Goal: Transaction & Acquisition: Book appointment/travel/reservation

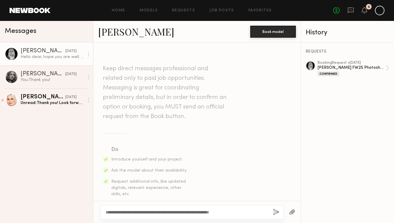
scroll to position [159, 0]
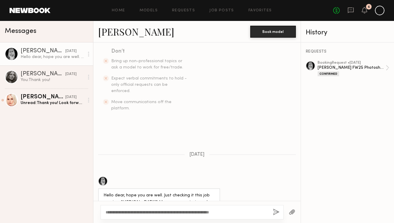
click at [241, 212] on textarea "**********" at bounding box center [187, 212] width 163 height 6
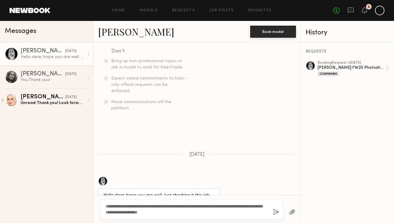
type textarea "**********"
click at [276, 213] on button "button" at bounding box center [276, 211] width 7 height 7
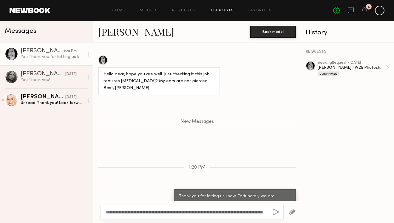
click at [232, 9] on link "Job Posts" at bounding box center [222, 11] width 25 height 4
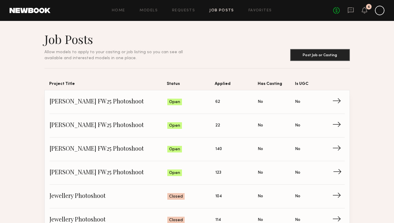
click at [224, 183] on link "Allison Quaid FW25 Photoshoot Status: Open Applied: 123 Has Casting: No Is UGC:…" at bounding box center [198, 173] width 296 height 24
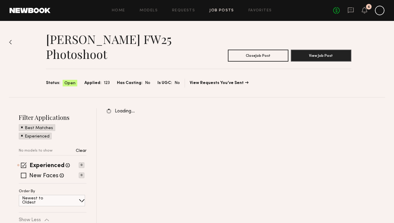
click at [12, 41] on div "Allison Quaid FW25 Photoshoot Close Job Post View Job Post Status: Open Applied…" at bounding box center [197, 59] width 376 height 76
click at [11, 43] on img at bounding box center [10, 42] width 3 height 5
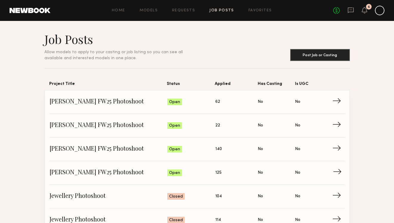
click at [338, 170] on span "→" at bounding box center [339, 172] width 12 height 9
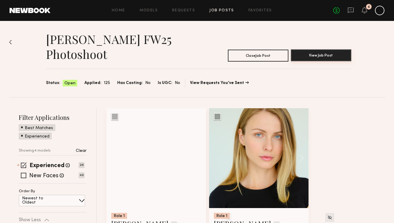
click at [317, 59] on button "View Job Post" at bounding box center [321, 55] width 61 height 12
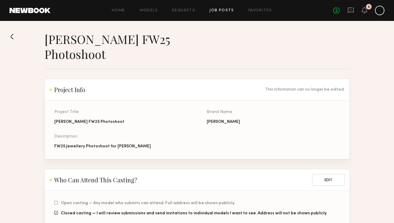
click at [13, 36] on button at bounding box center [15, 37] width 10 height 10
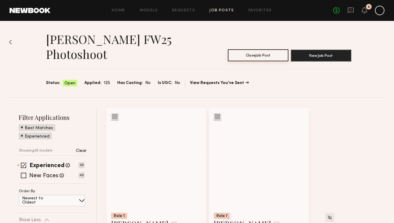
click at [242, 58] on button "Close Job Post" at bounding box center [258, 55] width 61 height 12
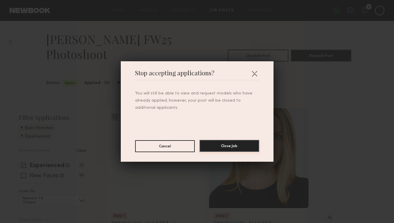
click at [233, 144] on button "Close Job" at bounding box center [230, 146] width 60 height 12
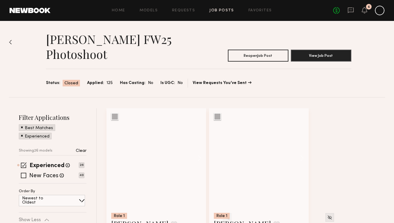
click at [233, 10] on link "Job Posts" at bounding box center [222, 11] width 25 height 4
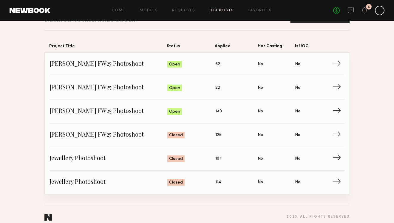
scroll to position [39, 0]
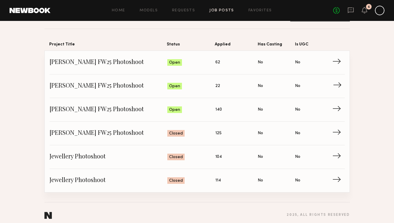
click at [269, 96] on link "Allison Quaid FW25 Photoshoot Status: Open Applied: 22 Has Casting: No Is UGC: …" at bounding box center [198, 86] width 296 height 24
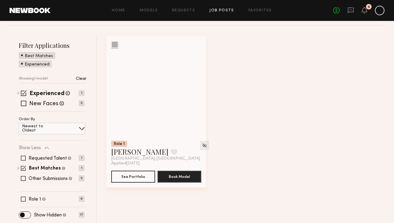
scroll to position [72, 0]
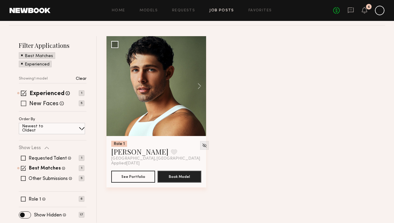
click at [26, 102] on div "New Faces Talent we've deemed to be in the early stages of their professional c…" at bounding box center [52, 103] width 66 height 5
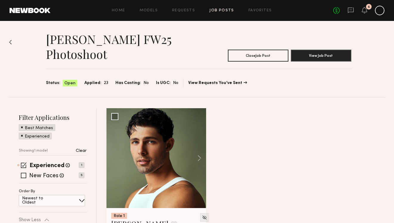
scroll to position [0, 0]
click at [10, 42] on img at bounding box center [10, 42] width 3 height 5
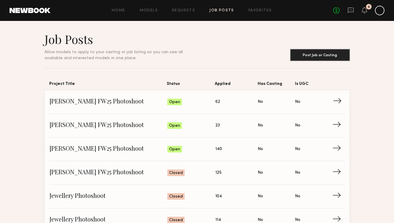
click at [230, 99] on span "Applied: 62" at bounding box center [237, 101] width 43 height 9
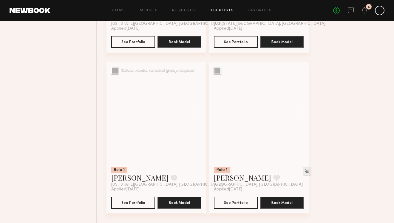
scroll to position [367, 0]
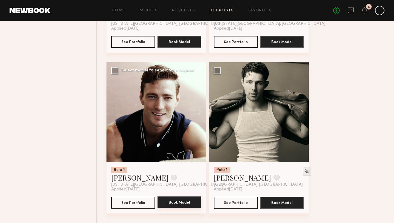
click at [184, 204] on button "Book Model" at bounding box center [180, 202] width 44 height 12
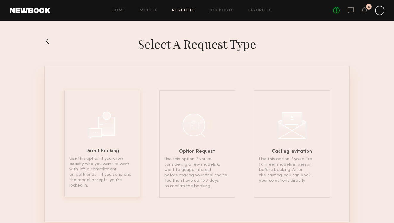
click at [110, 156] on p "Use this option if you know exactly who you want to work with. It’s a commitmen…" at bounding box center [103, 172] width 66 height 32
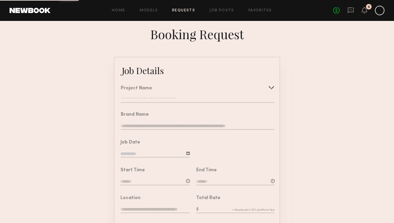
click at [222, 87] on div "Project Name" at bounding box center [198, 88] width 154 height 5
type input "**********"
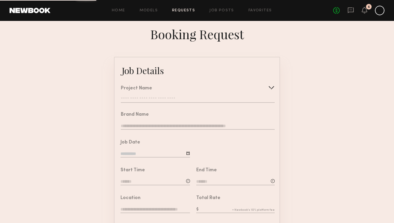
type textarea "**********"
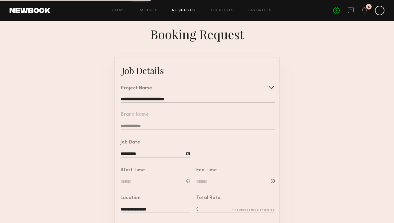
click at [157, 153] on input "**********" at bounding box center [156, 154] width 70 height 7
click at [156, 199] on span "8" at bounding box center [156, 202] width 10 height 10
type input "**********"
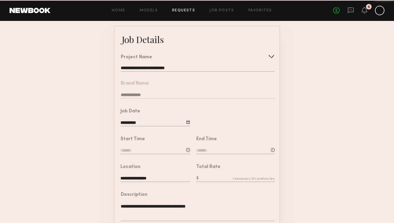
scroll to position [39, 0]
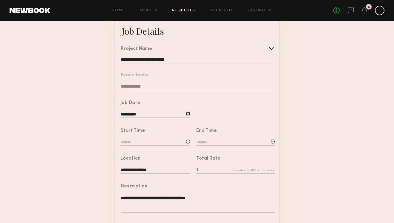
click at [151, 141] on input at bounding box center [156, 142] width 70 height 7
click at [143, 168] on input "text" at bounding box center [138, 167] width 22 height 11
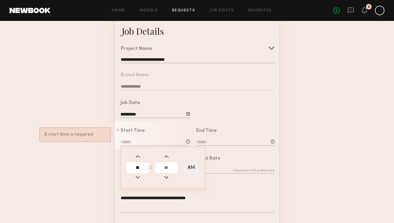
type input "**"
type input "*******"
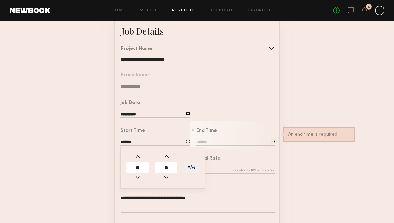
click at [95, 62] on form "**********" at bounding box center [197, 183] width 394 height 333
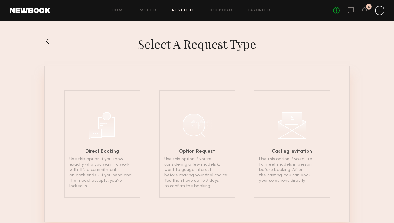
click at [48, 34] on div "Select a Request Type Direct Booking Use this option if you know exactly who yo…" at bounding box center [197, 129] width 394 height 216
click at [47, 39] on button at bounding box center [49, 41] width 10 height 10
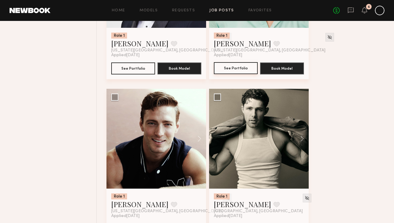
scroll to position [207, 0]
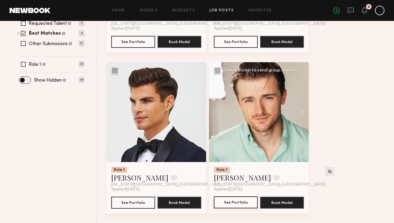
click at [214, 206] on button "See Portfolio" at bounding box center [236, 202] width 44 height 12
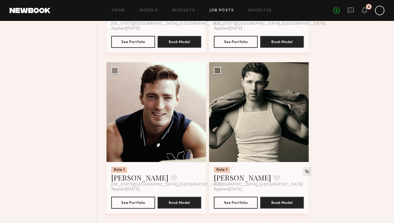
scroll to position [367, 0]
click at [126, 180] on link "Mike J." at bounding box center [139, 178] width 57 height 10
click at [218, 11] on link "Job Posts" at bounding box center [222, 11] width 25 height 4
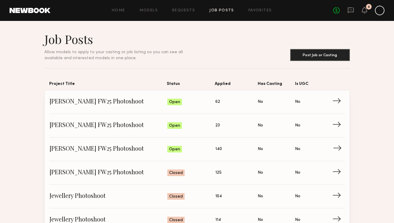
click at [218, 150] on span "140" at bounding box center [219, 149] width 7 height 7
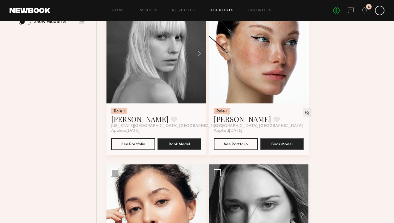
scroll to position [269, 0]
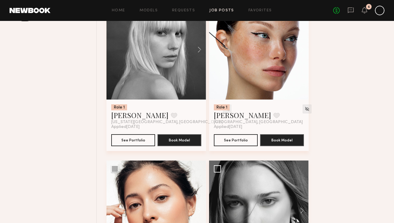
click at [225, 109] on img at bounding box center [227, 108] width 5 height 5
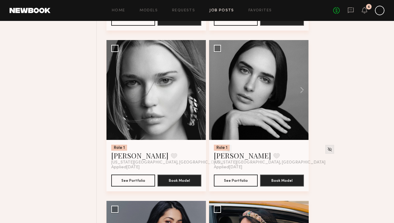
scroll to position [389, 0]
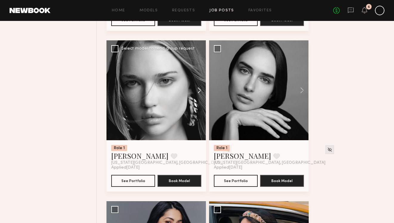
click at [199, 88] on button at bounding box center [196, 90] width 19 height 100
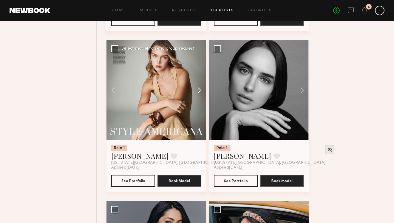
click at [199, 88] on button at bounding box center [196, 90] width 19 height 100
click at [200, 90] on button at bounding box center [196, 90] width 19 height 100
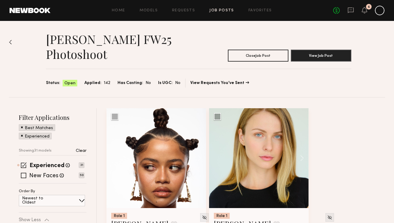
scroll to position [0, 0]
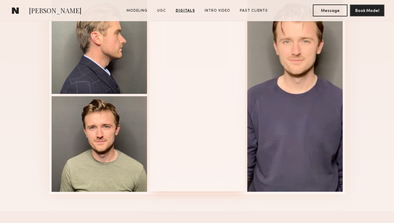
scroll to position [908, 0]
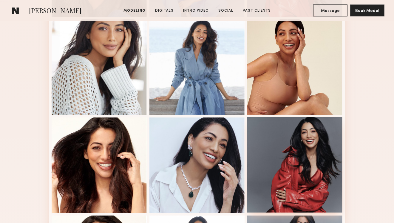
scroll to position [254, 0]
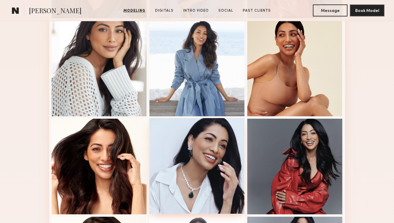
click at [203, 190] on div at bounding box center [198, 166] width 96 height 96
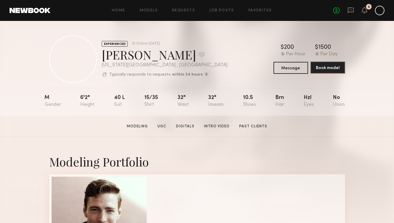
click at [335, 70] on button "Book model" at bounding box center [328, 68] width 35 height 12
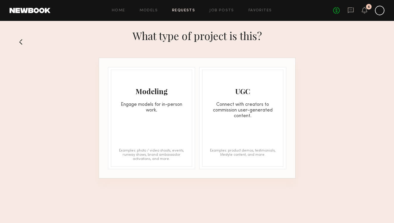
click at [157, 119] on div "Modeling Engage models for in-person work. Examples: photo / video shoots, even…" at bounding box center [151, 118] width 81 height 97
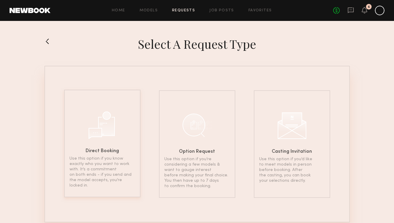
click at [128, 127] on div "Direct Booking Use this option if you know exactly who you want to work with. I…" at bounding box center [102, 143] width 76 height 107
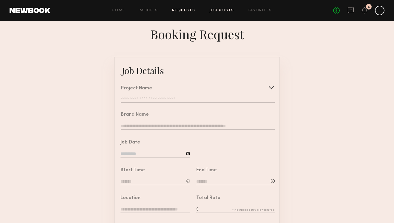
click at [223, 12] on link "Job Posts" at bounding box center [222, 11] width 25 height 4
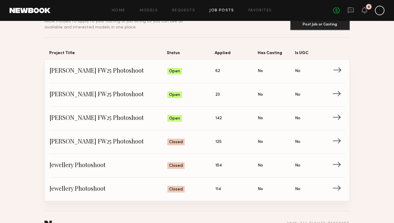
scroll to position [31, 0]
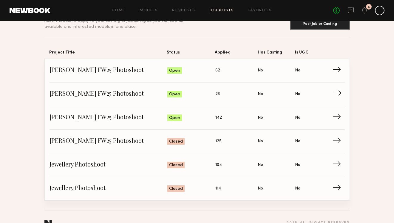
click at [244, 98] on span "Applied: 23" at bounding box center [237, 94] width 43 height 9
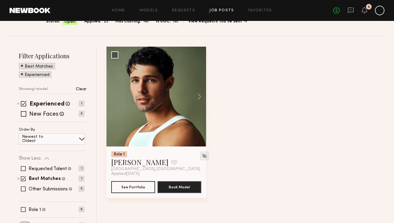
scroll to position [66, 0]
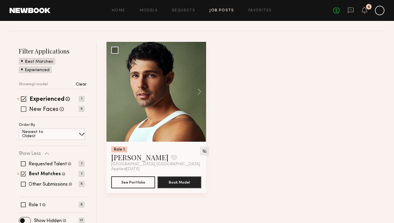
click at [24, 110] on span at bounding box center [23, 108] width 5 height 5
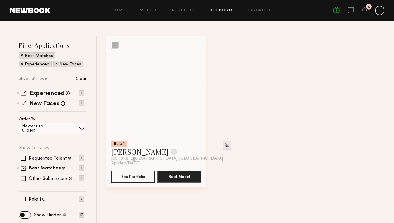
scroll to position [72, 0]
click at [21, 55] on span at bounding box center [22, 54] width 2 height 5
